Goal: Task Accomplishment & Management: Complete application form

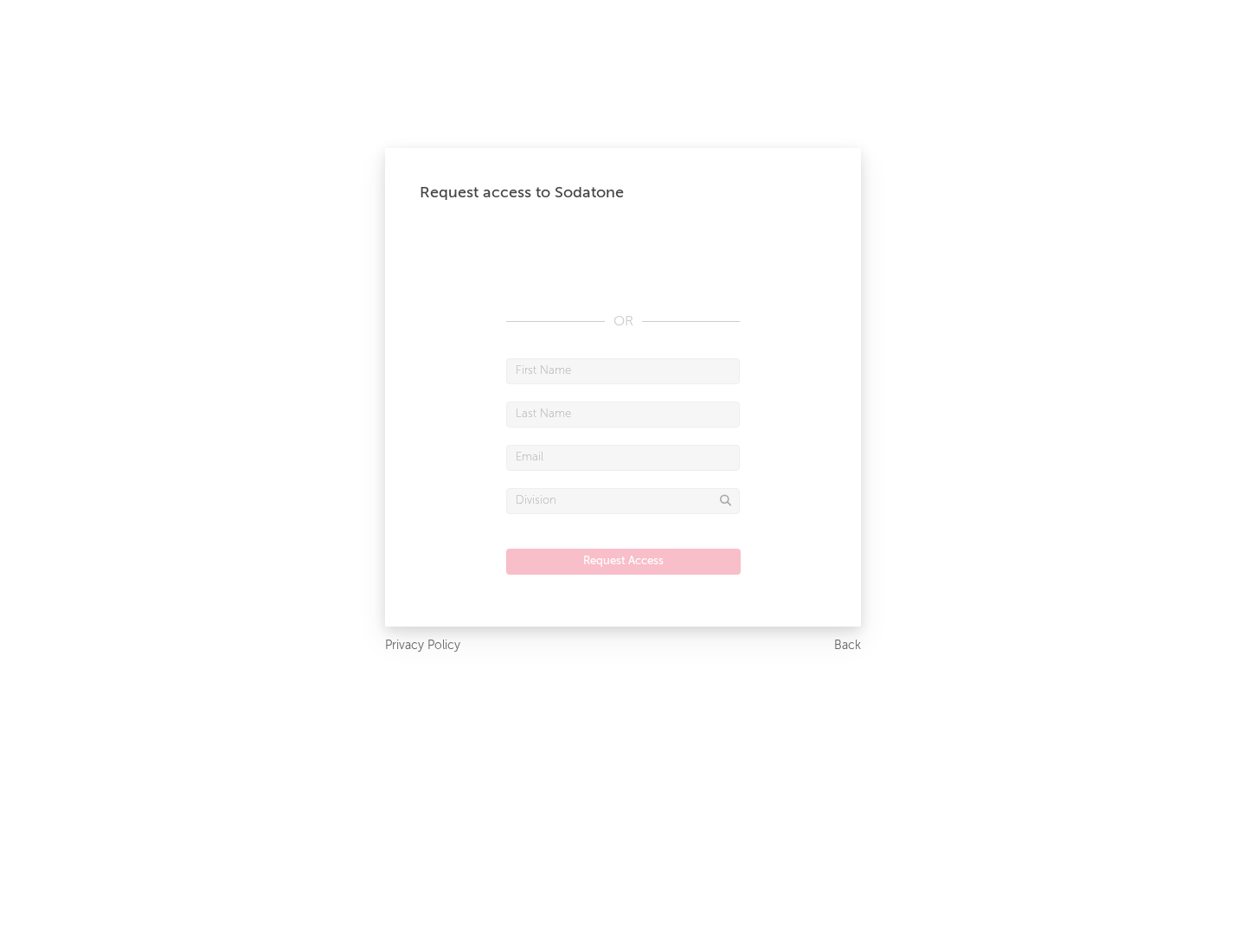
click at [623, 371] on input "text" at bounding box center [623, 372] width 234 height 26
type input "[PERSON_NAME]"
click at [623, 413] on input "text" at bounding box center [623, 414] width 234 height 26
type input "[PERSON_NAME]"
click at [623, 457] on input "text" at bounding box center [623, 458] width 234 height 26
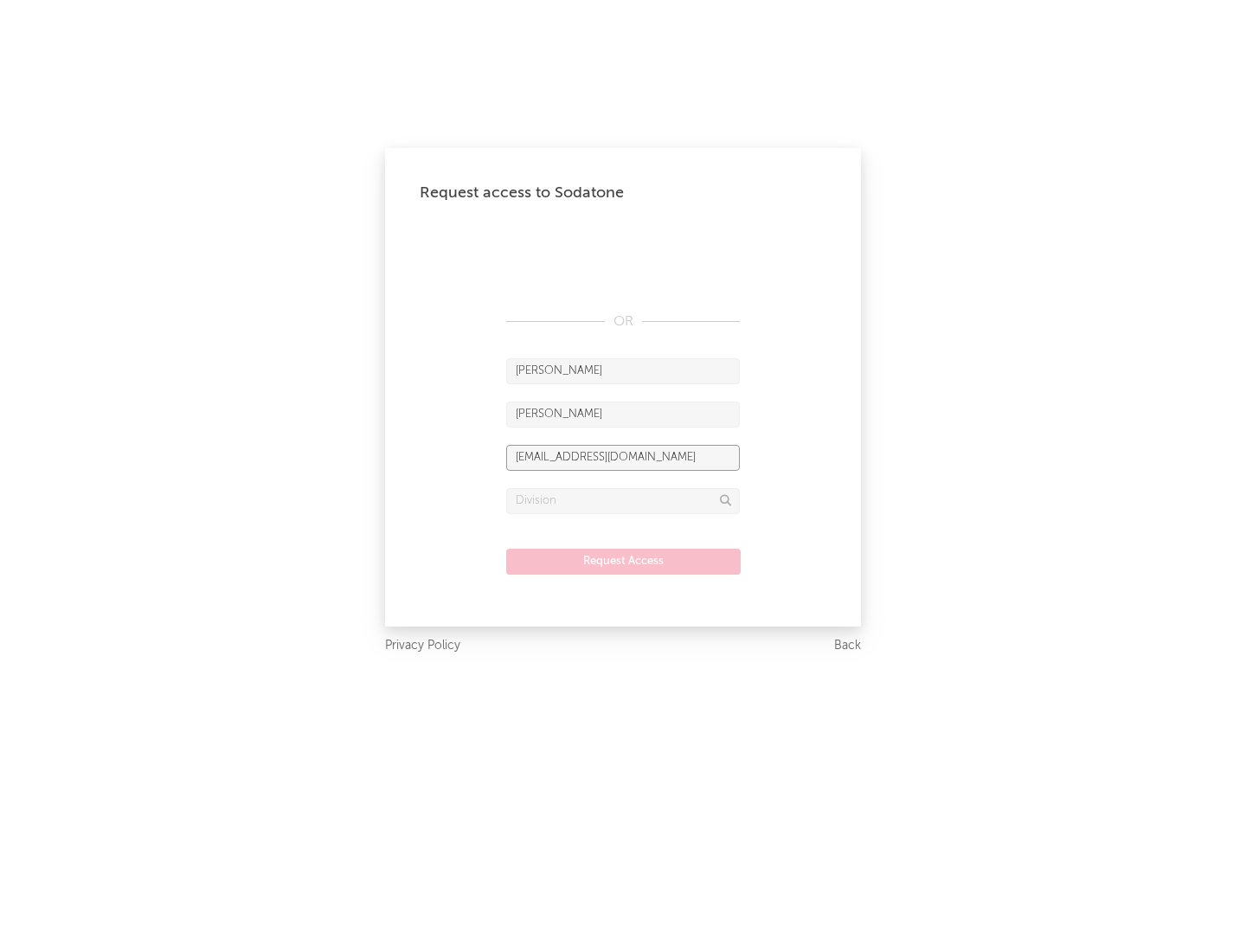
type input "[EMAIL_ADDRESS][DOMAIN_NAME]"
click at [623, 500] on input "text" at bounding box center [623, 501] width 234 height 26
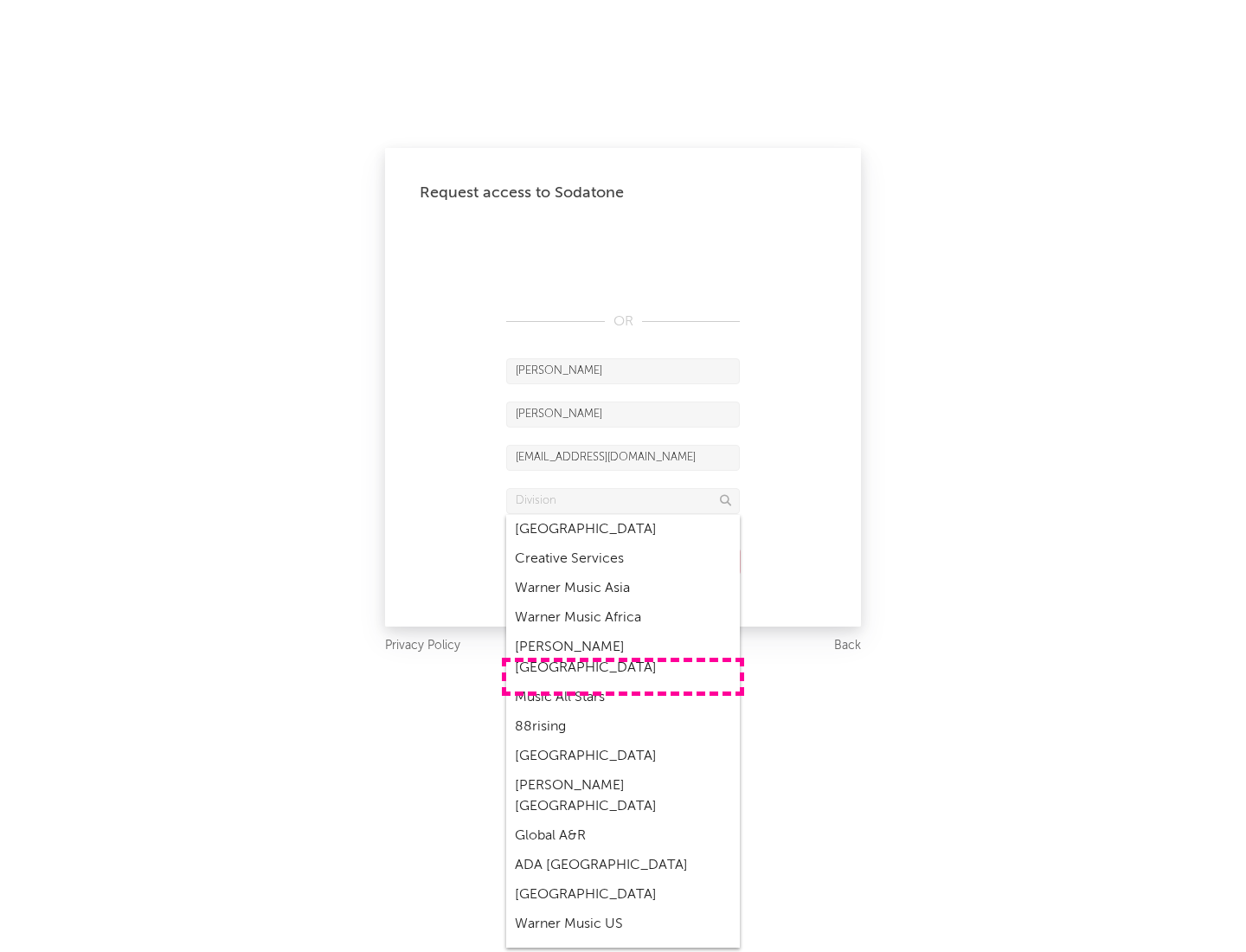
click at [623, 683] on div "Music All Stars" at bounding box center [623, 698] width 234 height 30
type input "Music All Stars"
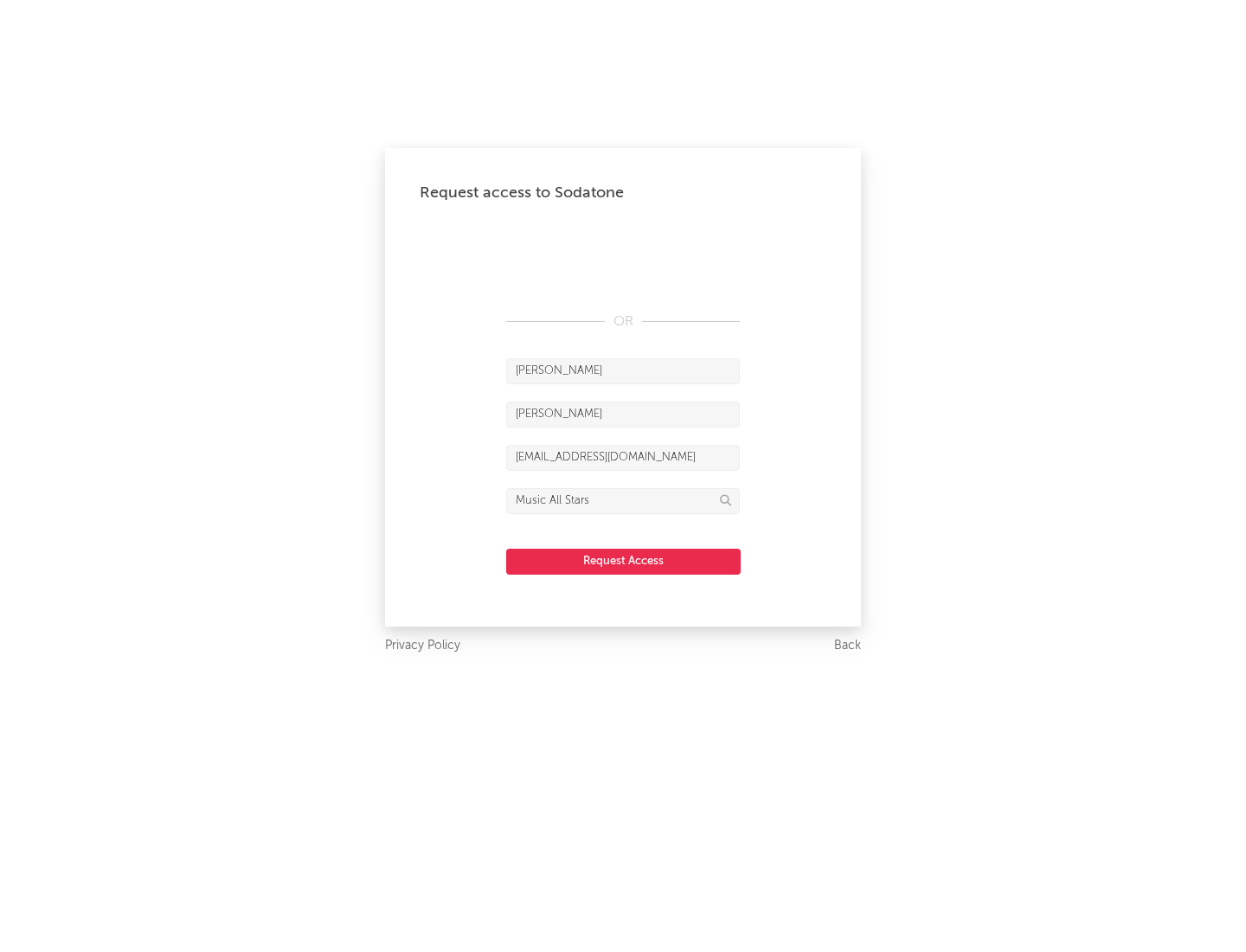
click at [623, 560] on button "Request Access" at bounding box center [624, 562] width 235 height 26
